Goal: Navigation & Orientation: Find specific page/section

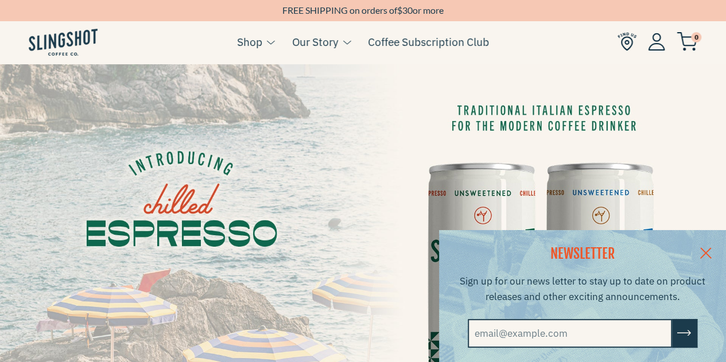
click at [710, 251] on link at bounding box center [706, 252] width 40 height 44
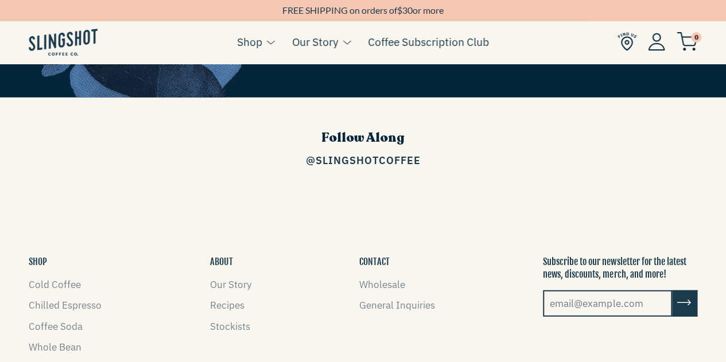
scroll to position [1664, 0]
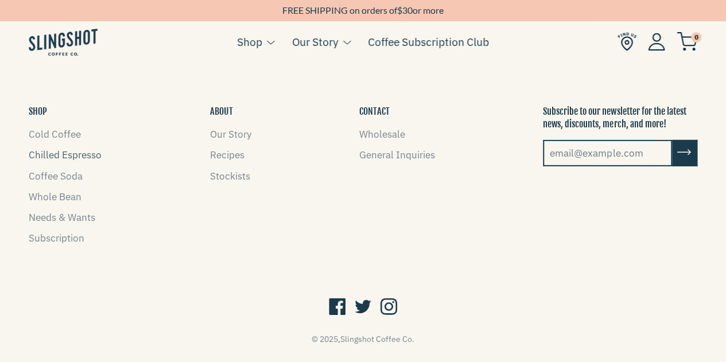
click at [76, 149] on link "Chilled Espresso" at bounding box center [65, 155] width 73 height 13
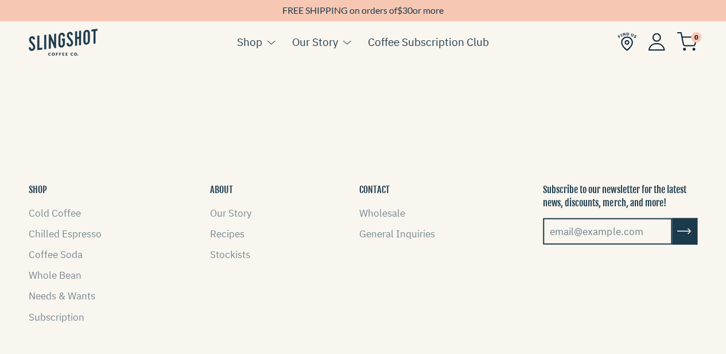
scroll to position [1090, 0]
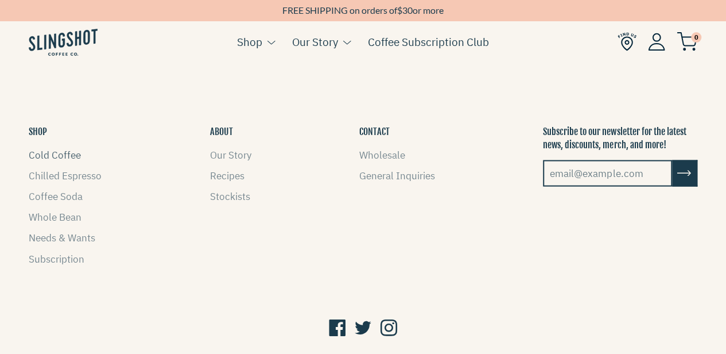
click at [51, 149] on link "Cold Coffee" at bounding box center [55, 155] width 52 height 13
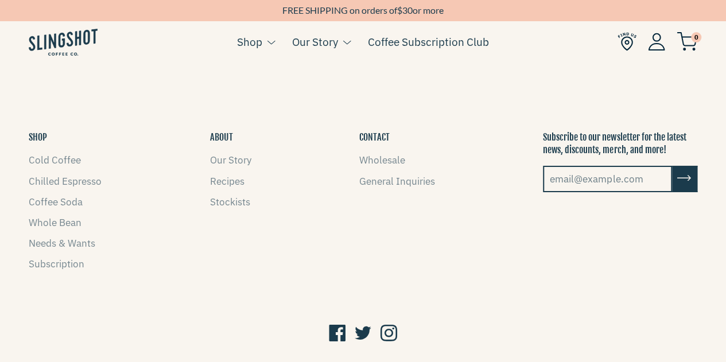
scroll to position [1937, 0]
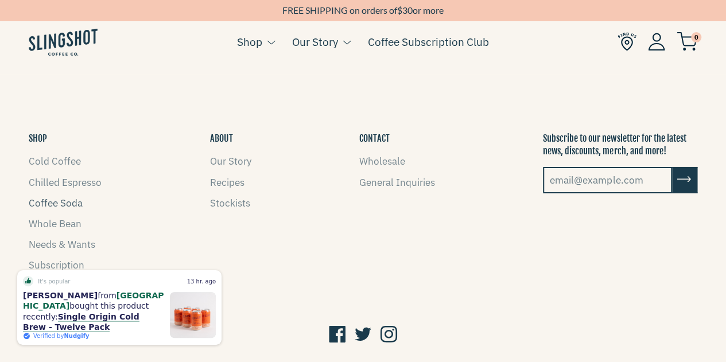
click at [73, 204] on link "Coffee Soda" at bounding box center [56, 203] width 54 height 13
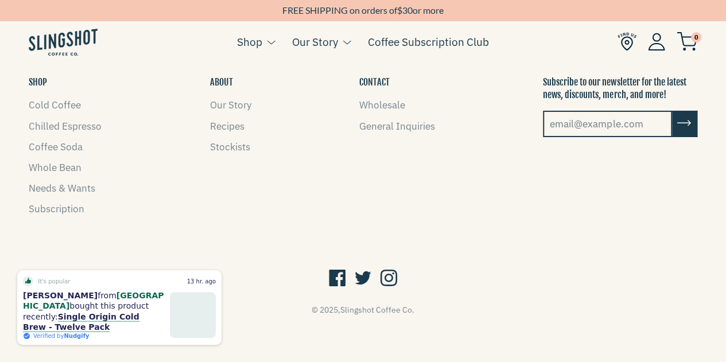
scroll to position [1976, 0]
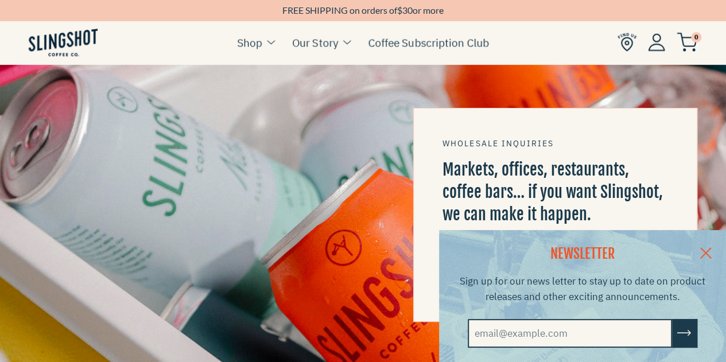
click at [716, 249] on link at bounding box center [706, 252] width 40 height 44
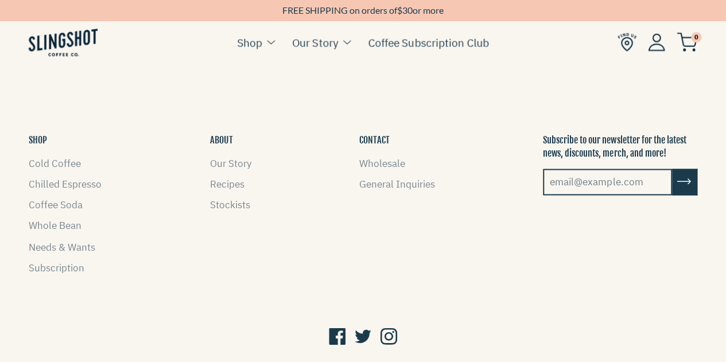
scroll to position [916, 0]
